Goal: Understand process/instructions

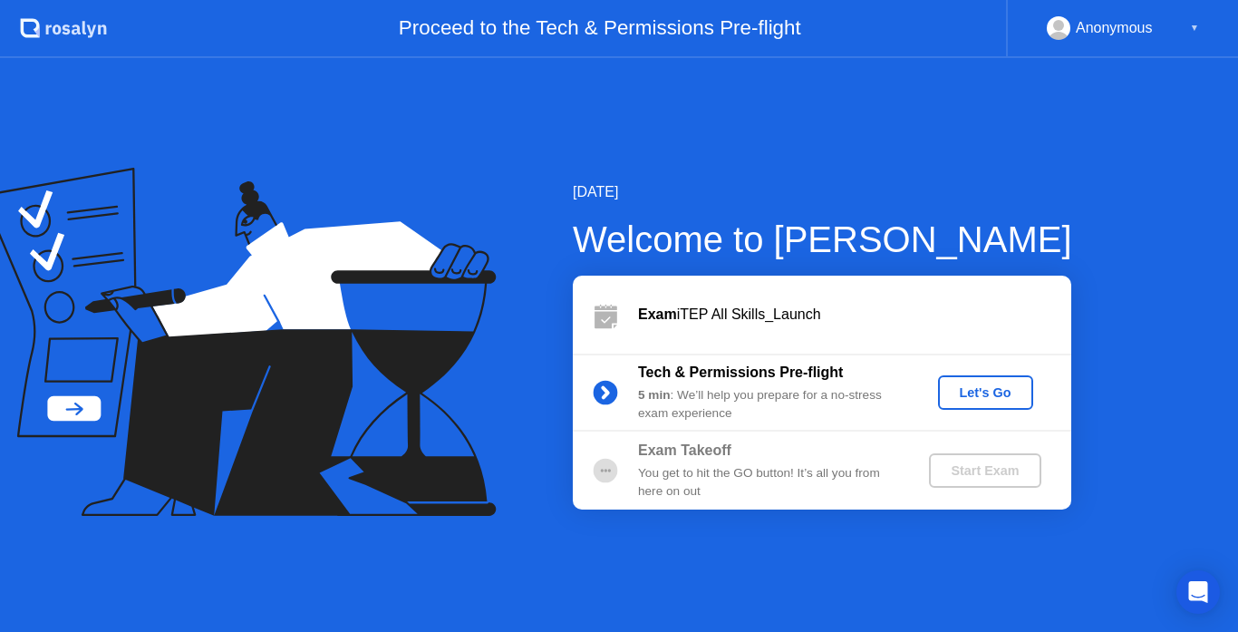
click at [964, 395] on div "Let's Go" at bounding box center [985, 392] width 81 height 15
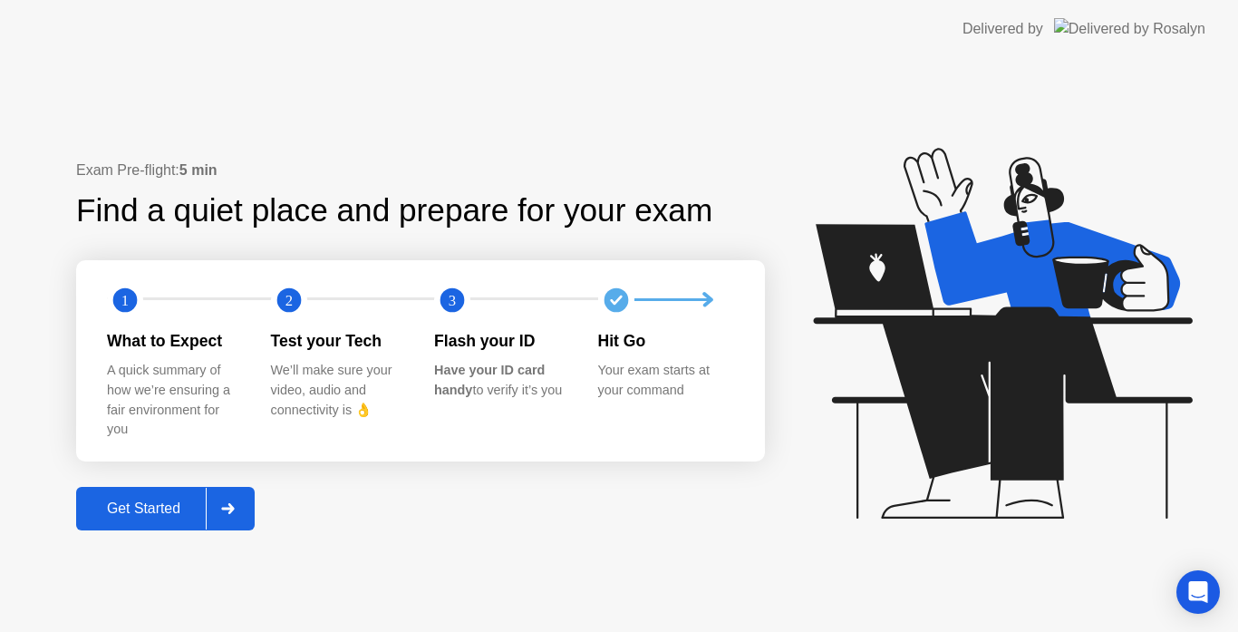
click at [143, 514] on div "Get Started" at bounding box center [144, 508] width 124 height 16
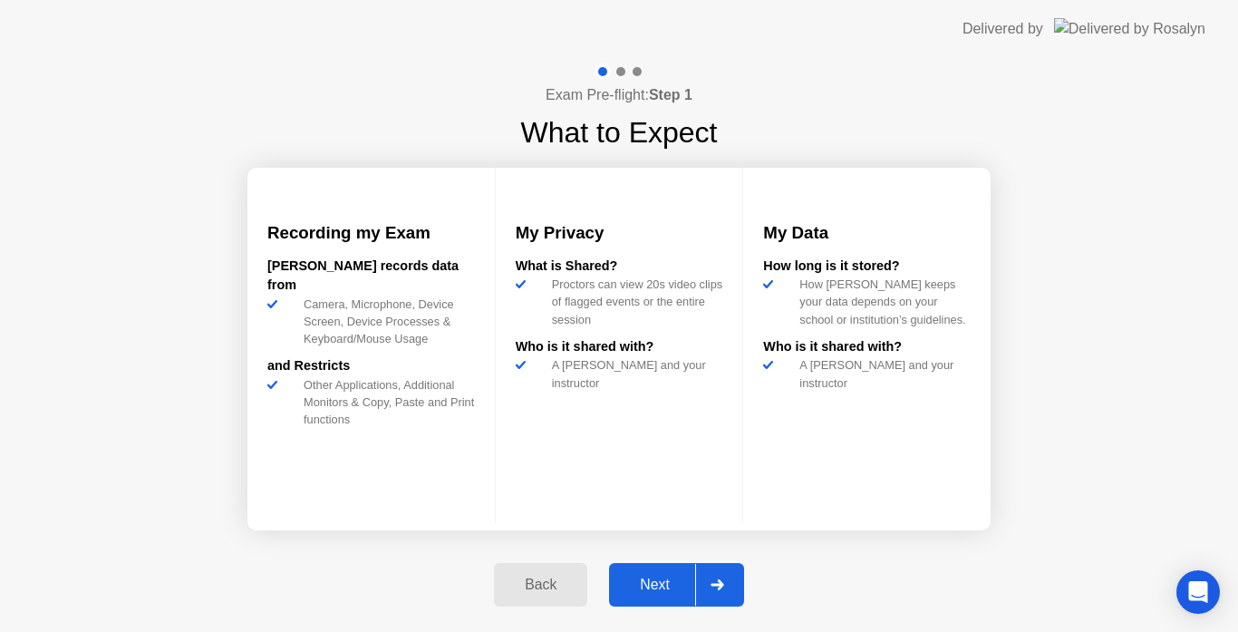
click at [658, 584] on div "Next" at bounding box center [655, 585] width 81 height 16
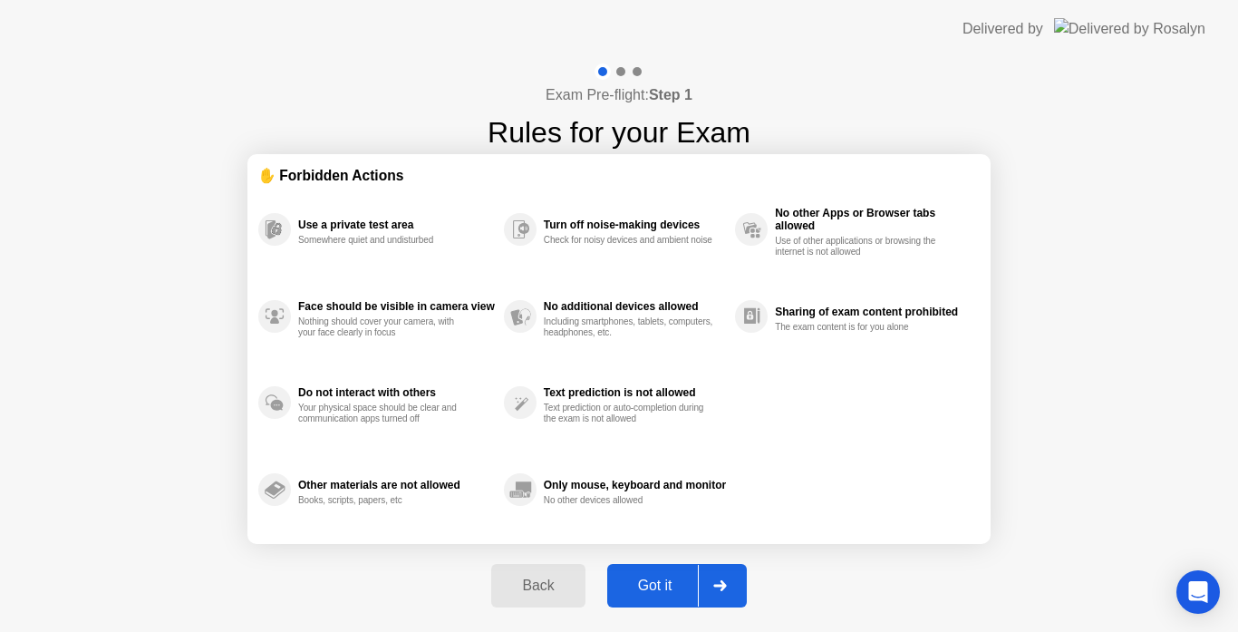
click at [652, 589] on div "Got it" at bounding box center [655, 585] width 85 height 16
select select "Available cameras"
select select "Available speakers"
select select "Available microphones"
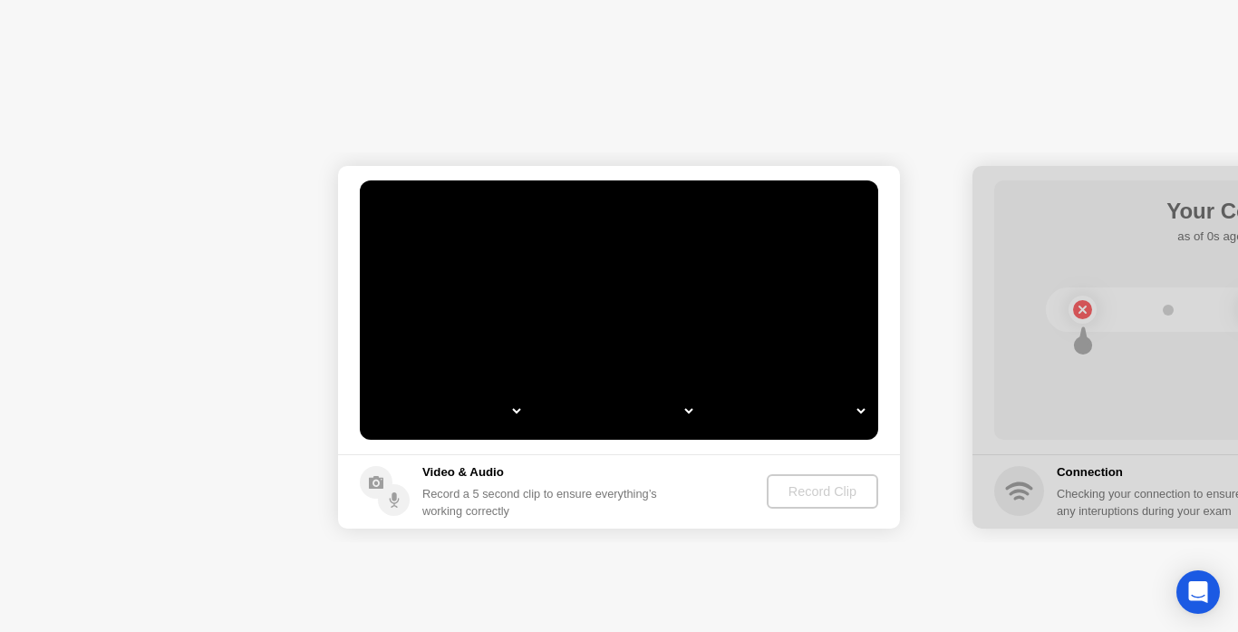
select select "*"
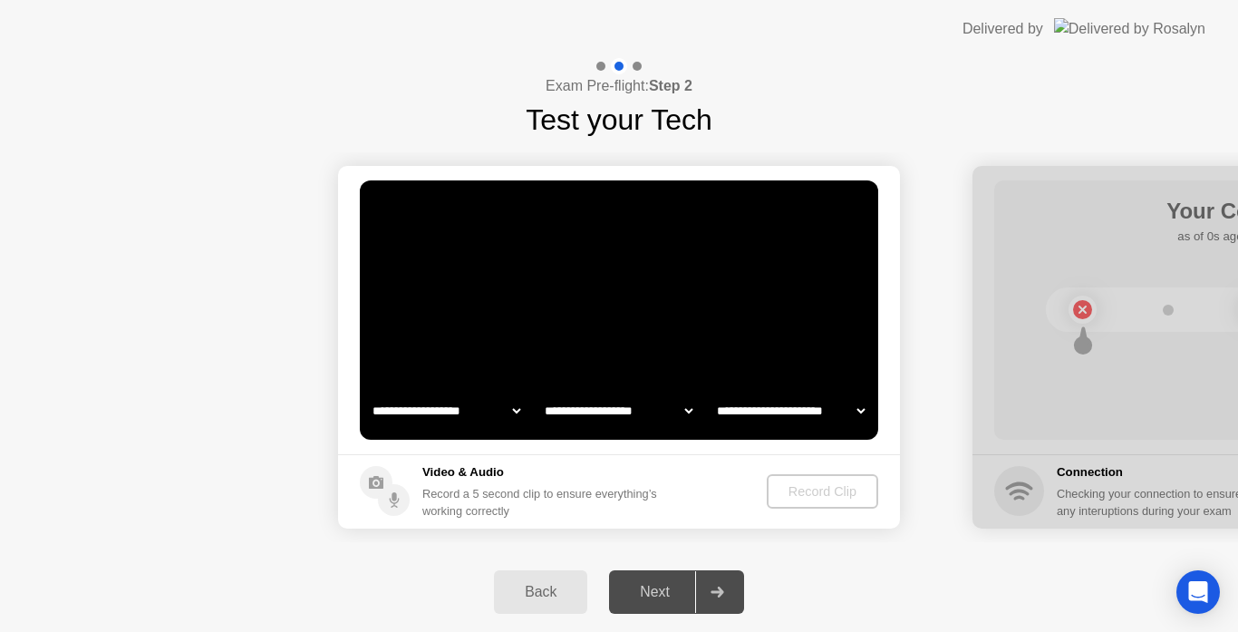
select select "**********"
select select "*******"
click at [797, 494] on div "Record Clip" at bounding box center [823, 491] width 97 height 15
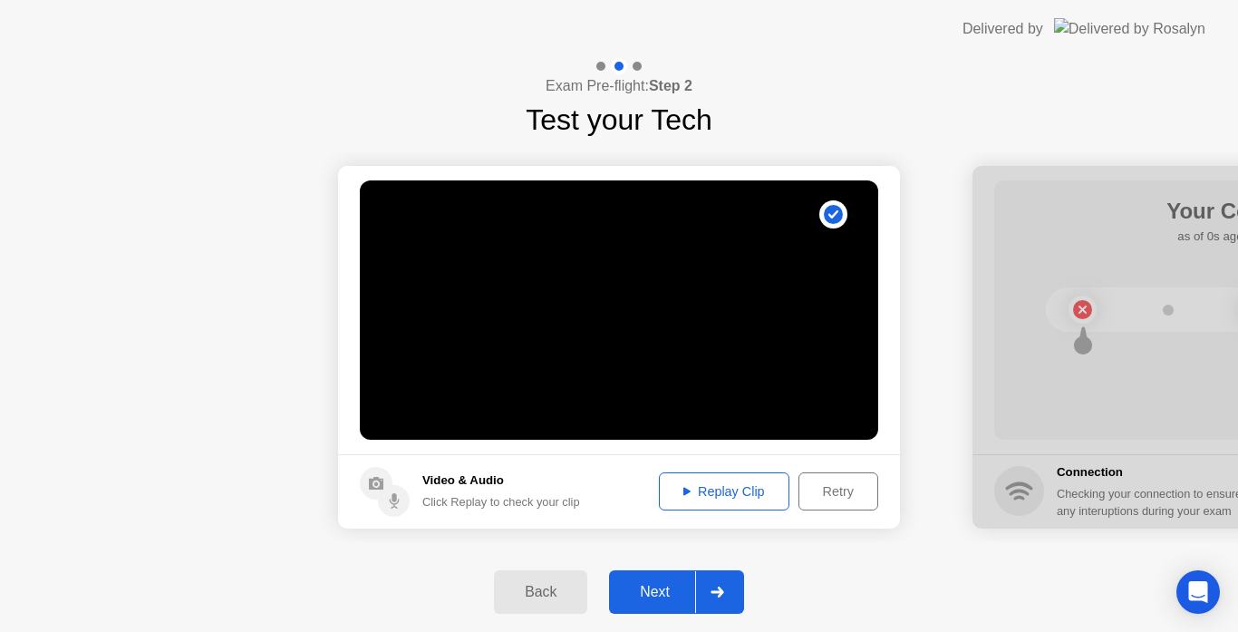
click at [666, 585] on div "Next" at bounding box center [655, 592] width 81 height 16
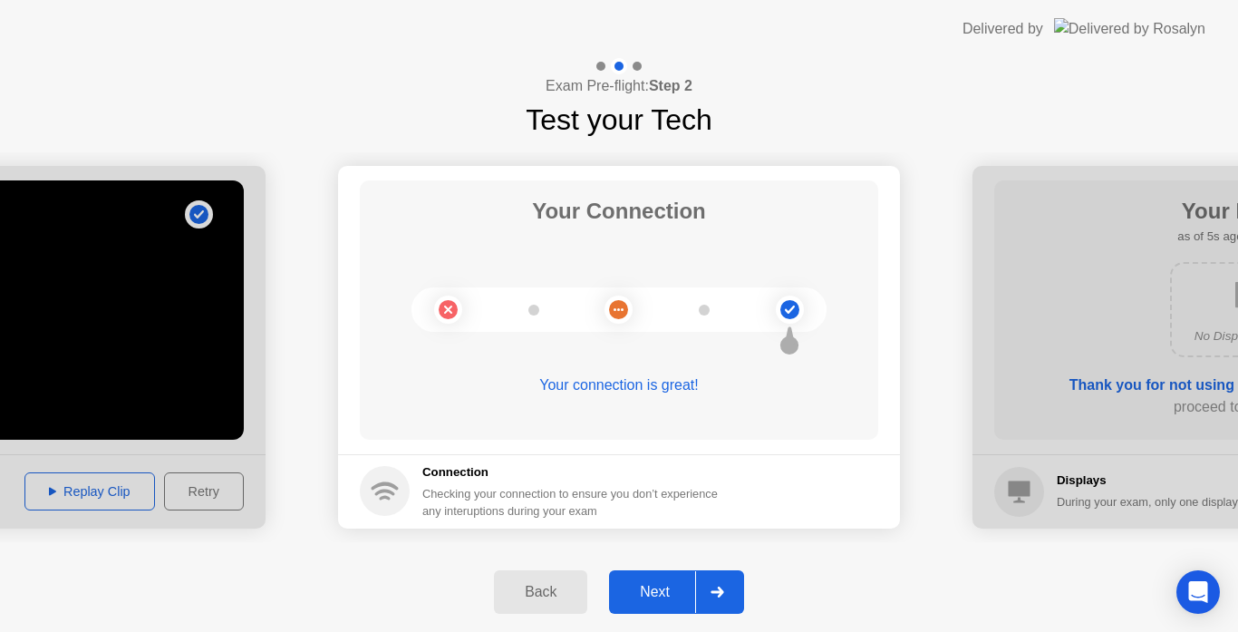
click at [666, 585] on div "Next" at bounding box center [655, 592] width 81 height 16
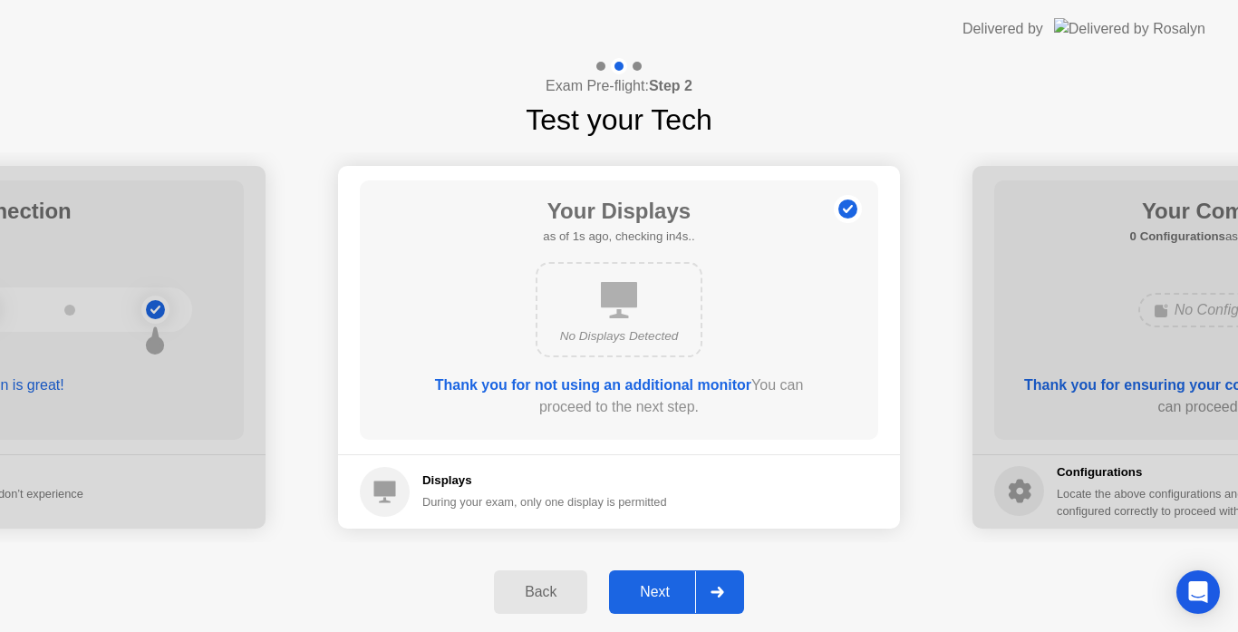
click at [666, 585] on div "Next" at bounding box center [655, 592] width 81 height 16
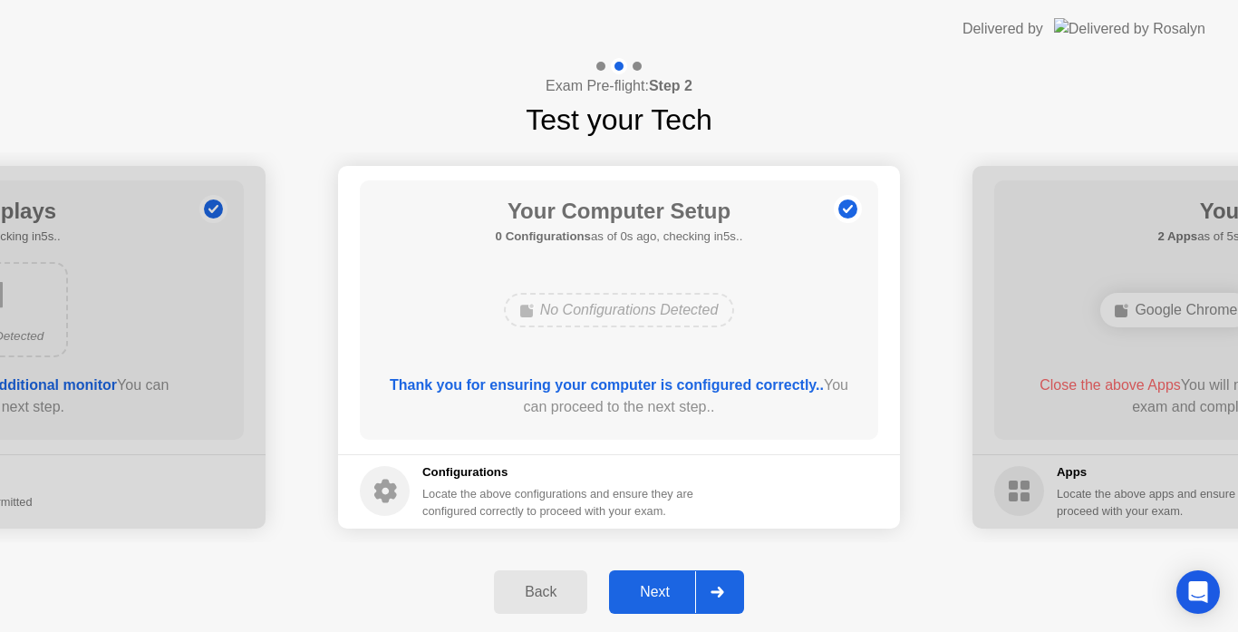
click at [666, 585] on div "Next" at bounding box center [655, 592] width 81 height 16
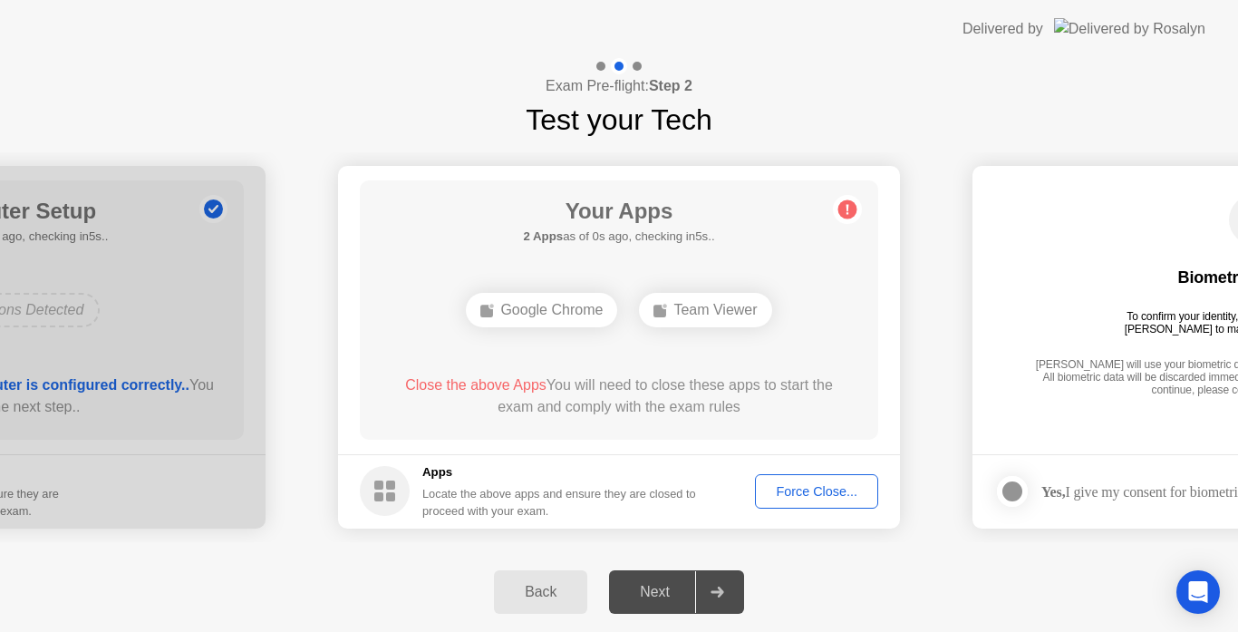
click at [809, 497] on div "Force Close..." at bounding box center [816, 491] width 111 height 15
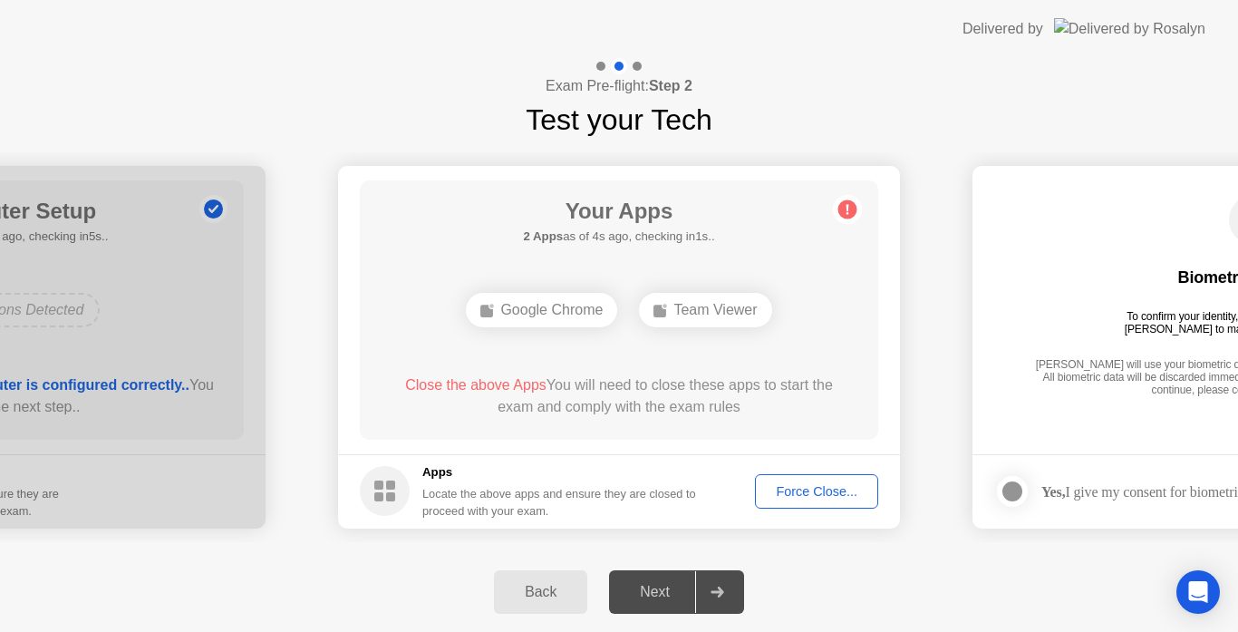
click at [801, 494] on div "Force Close..." at bounding box center [816, 491] width 111 height 15
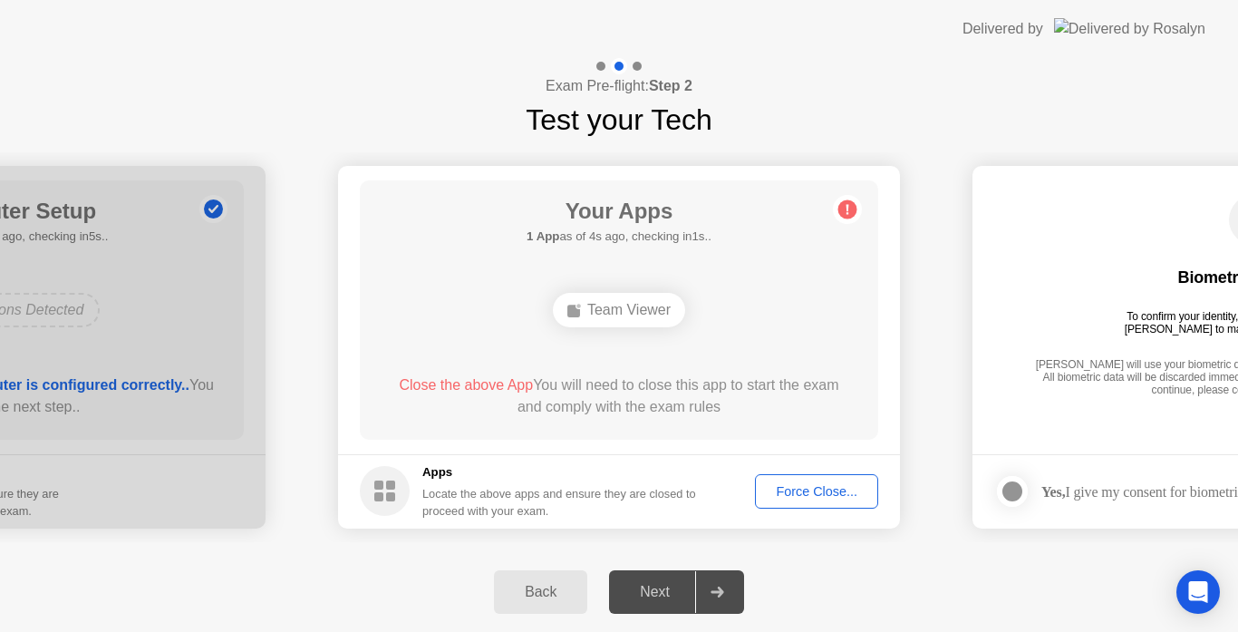
click at [796, 491] on div "Force Close..." at bounding box center [816, 491] width 111 height 15
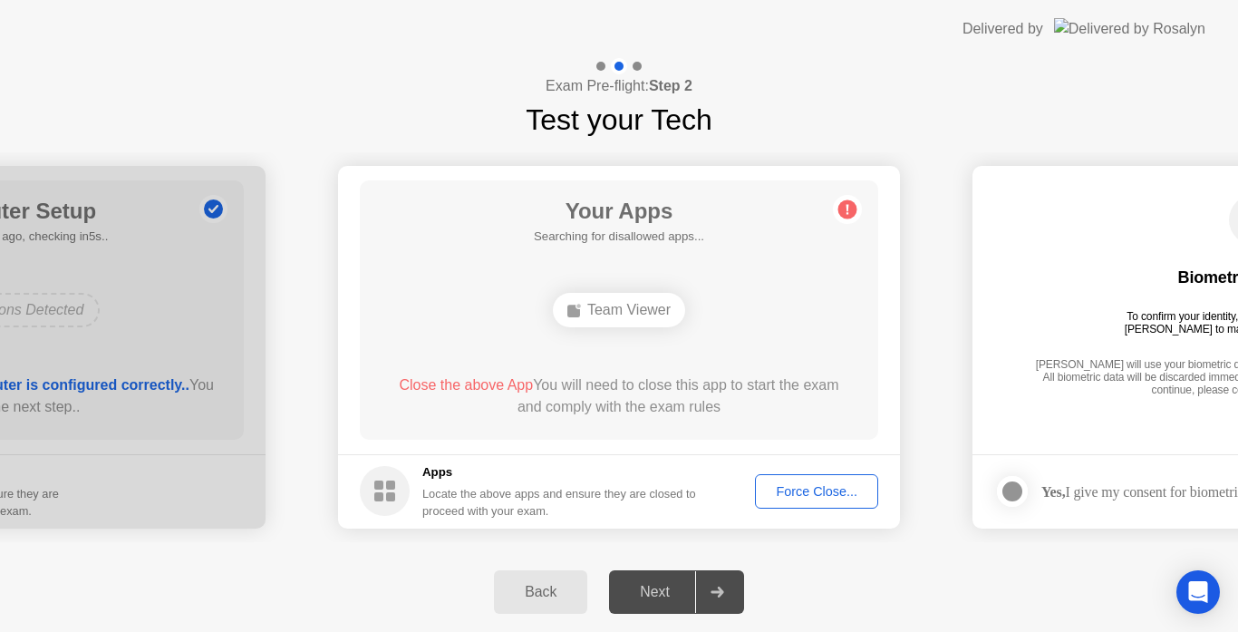
click at [800, 495] on div "Force Close..." at bounding box center [816, 491] width 111 height 15
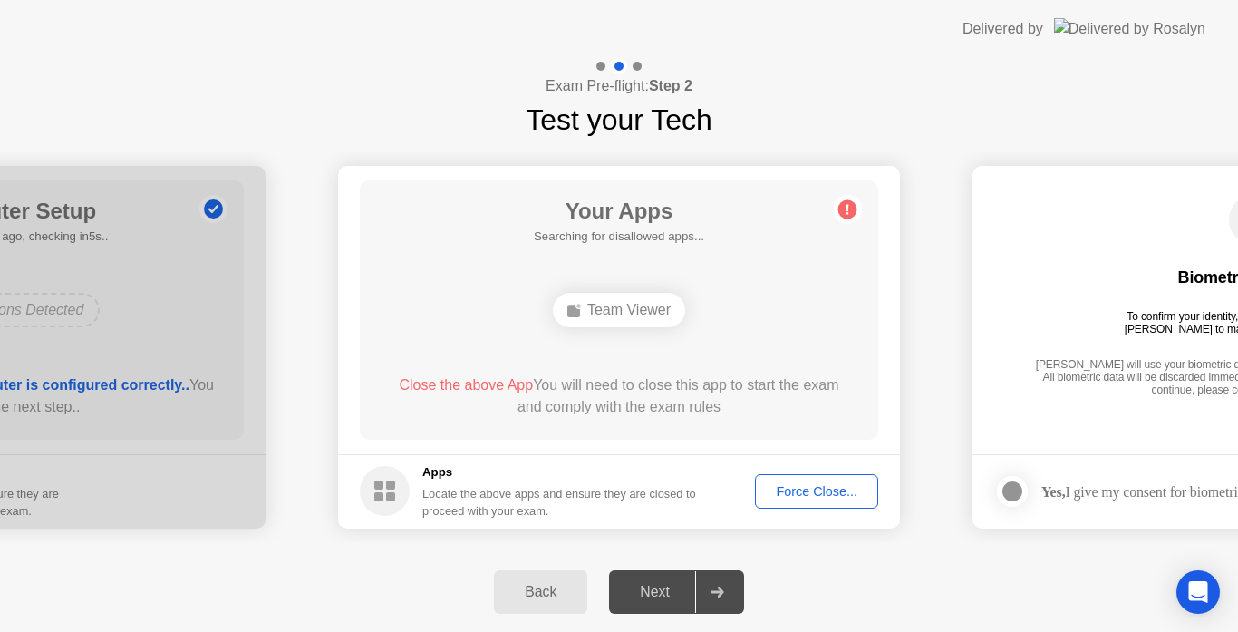
click at [414, 338] on div "Your Apps Searching for disallowed apps... Team Viewer Close the above App You …" at bounding box center [619, 309] width 519 height 259
